Goal: Check status: Check status

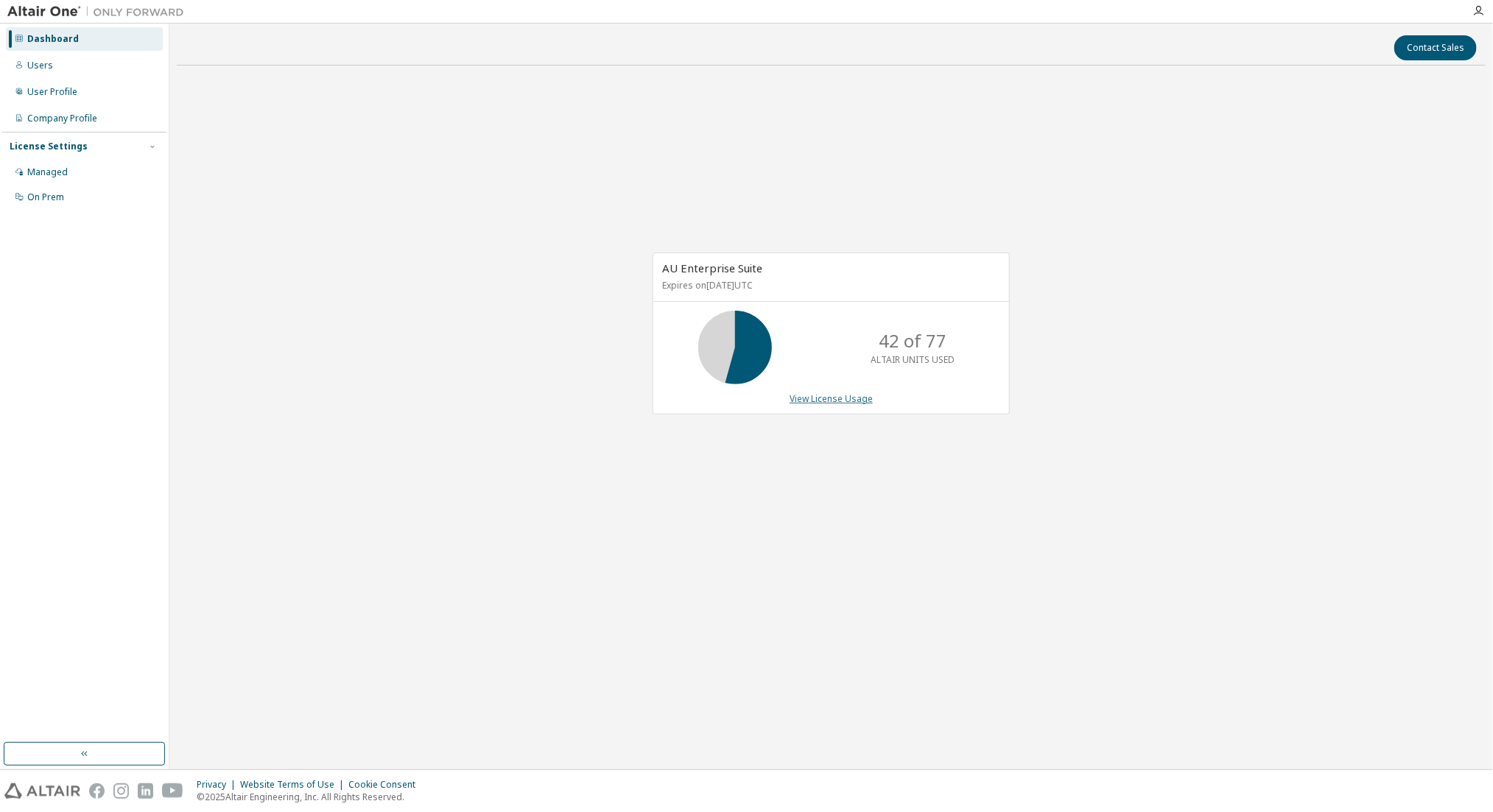
click at [804, 399] on link "View License Usage" at bounding box center [831, 398] width 84 height 13
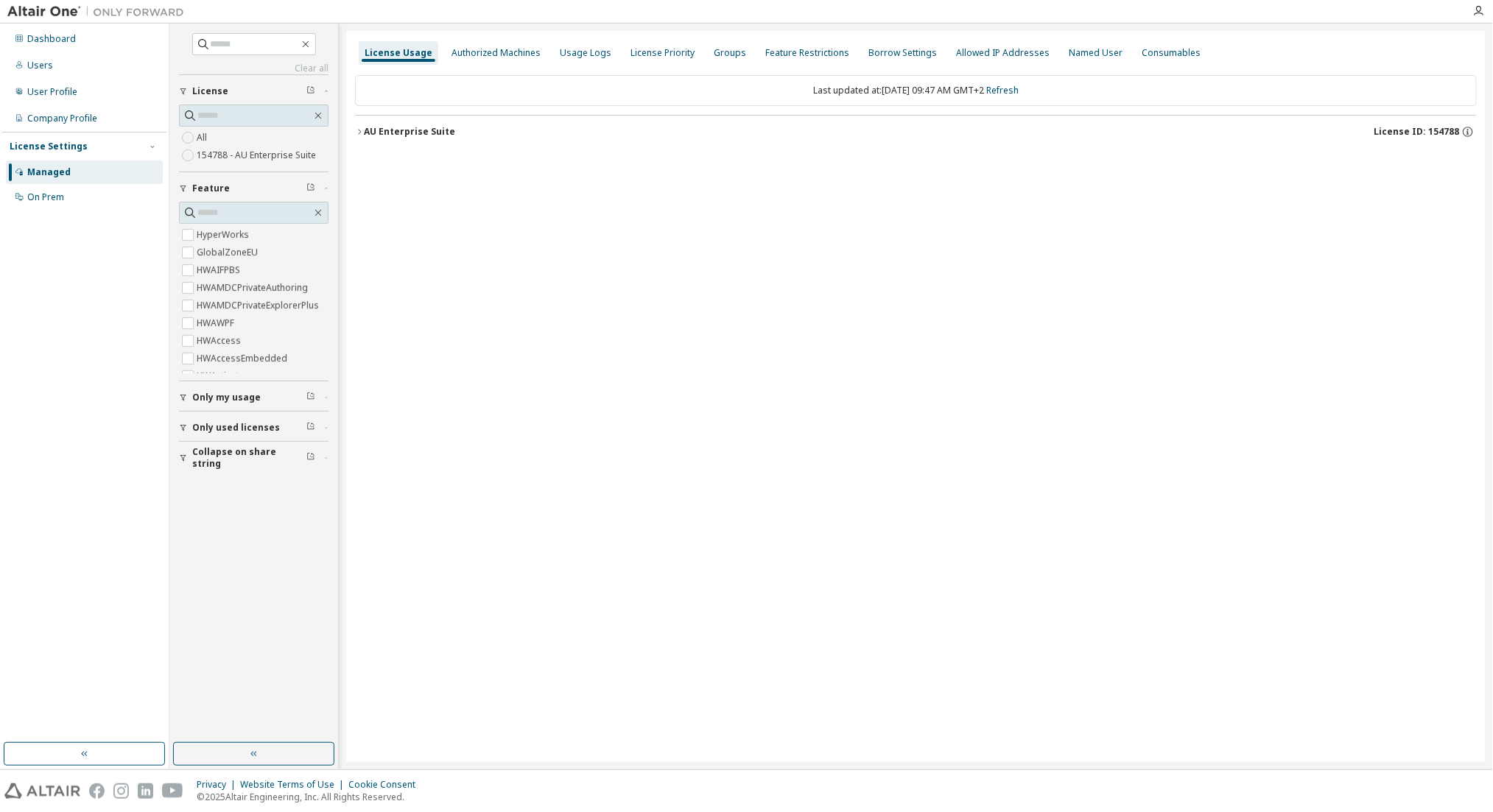
click at [427, 126] on div "AU Enterprise Suite" at bounding box center [409, 132] width 91 height 12
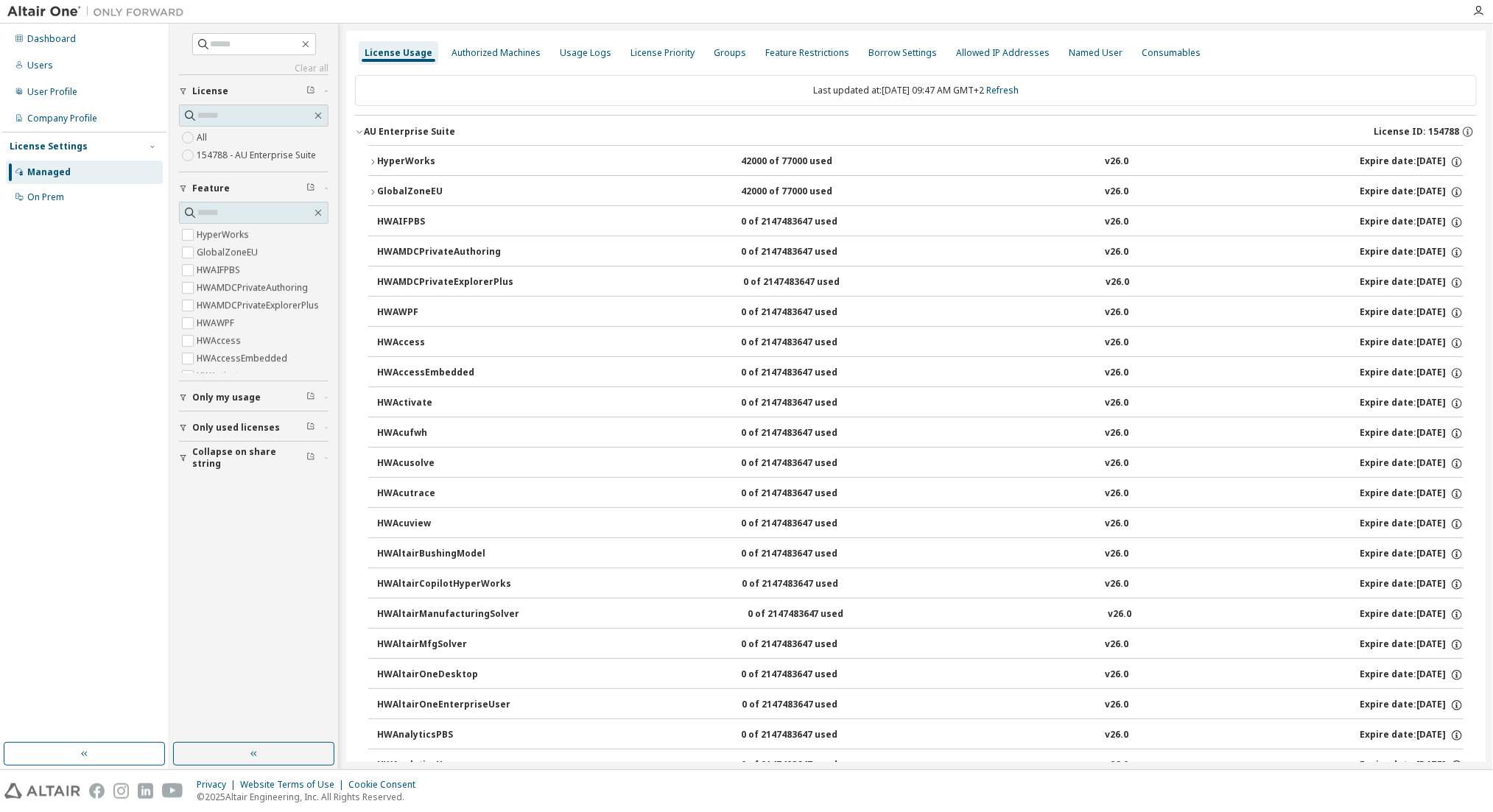
click at [423, 162] on div "HyperWorks" at bounding box center [443, 162] width 132 height 14
